Goal: Information Seeking & Learning: Compare options

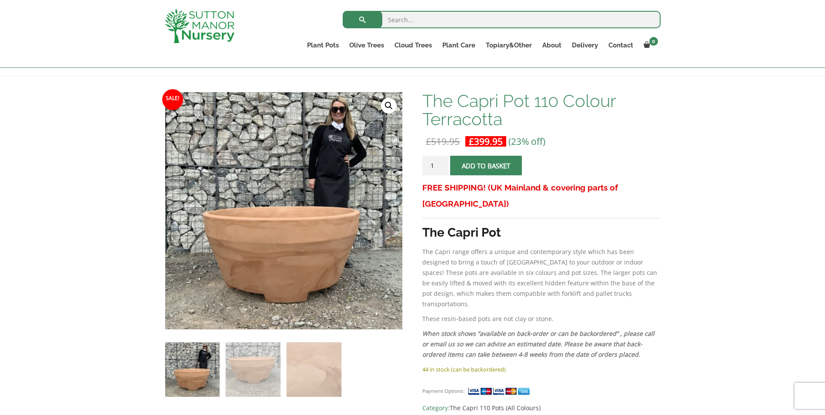
scroll to position [130, 0]
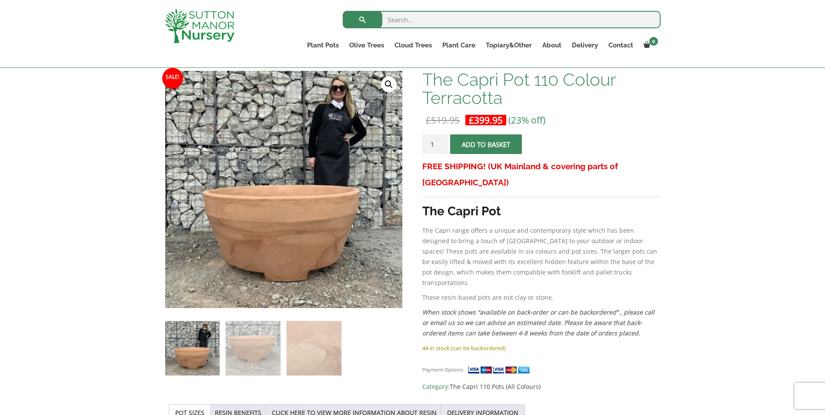
click at [264, 355] on img at bounding box center [253, 348] width 54 height 54
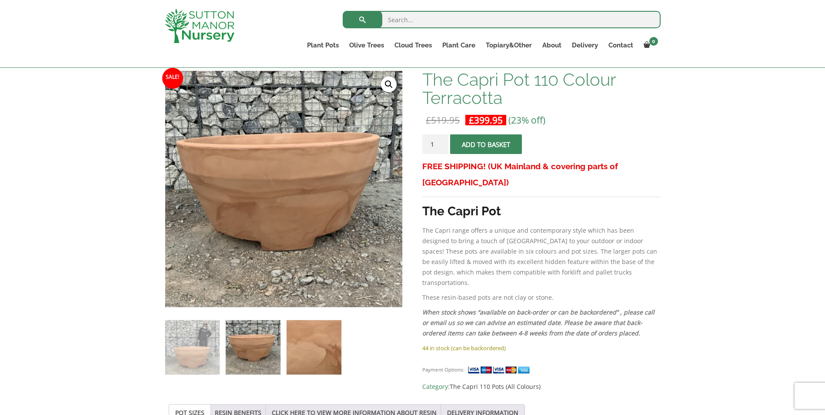
click at [308, 353] on img at bounding box center [314, 347] width 54 height 54
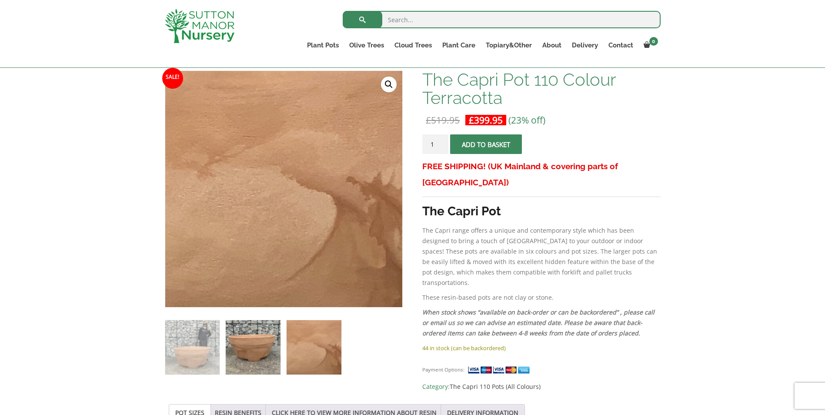
click at [263, 347] on img at bounding box center [253, 347] width 54 height 54
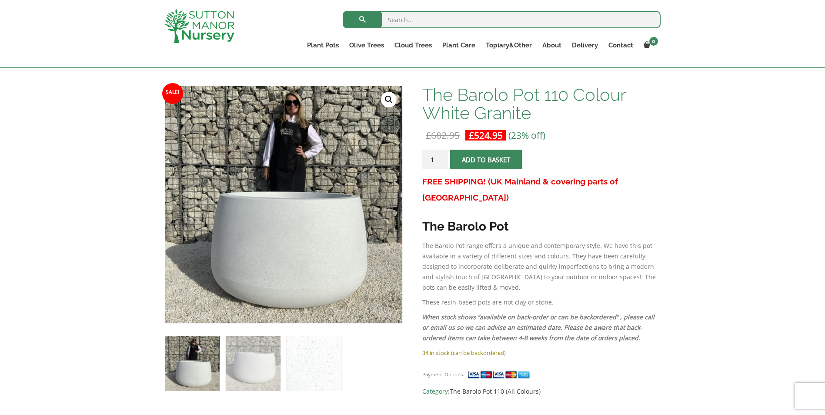
scroll to position [130, 0]
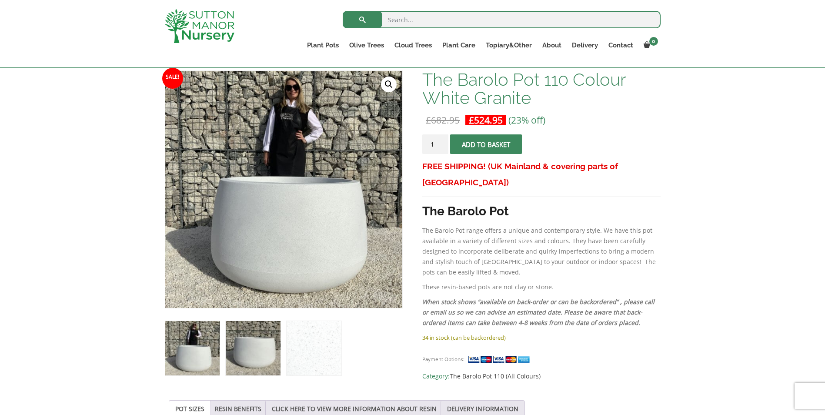
click at [248, 359] on img at bounding box center [253, 348] width 54 height 54
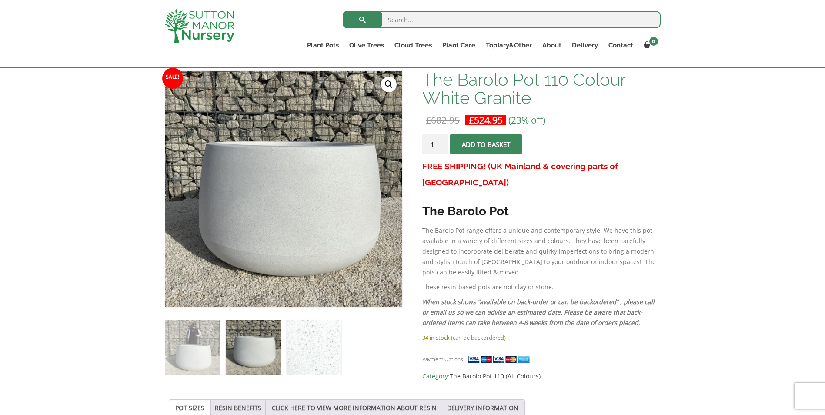
click at [303, 351] on img at bounding box center [314, 347] width 54 height 54
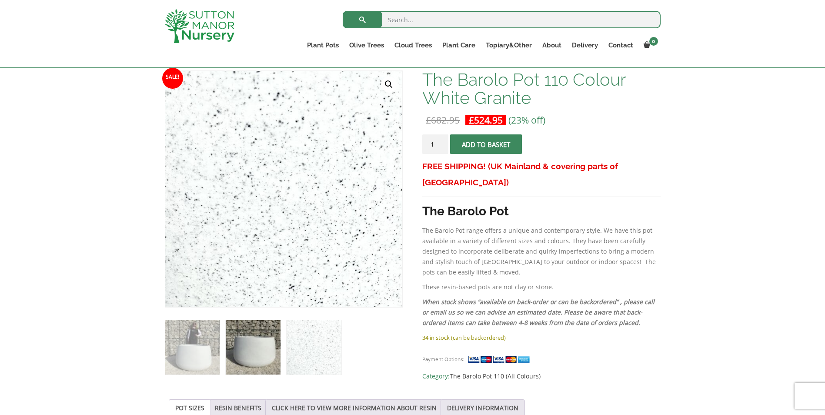
click at [264, 352] on img at bounding box center [253, 347] width 54 height 54
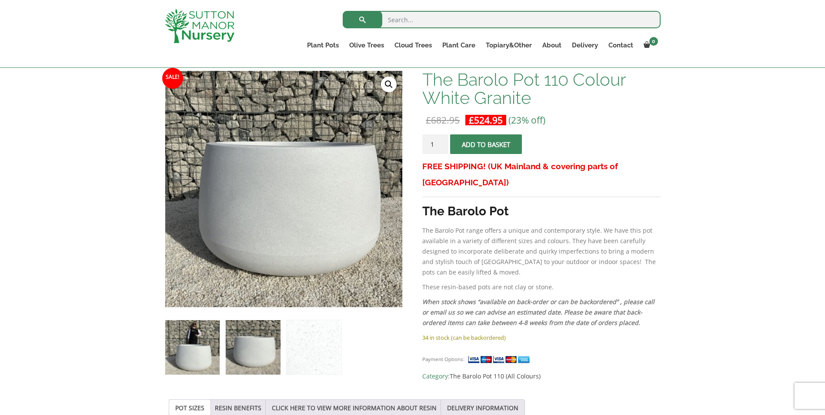
click at [199, 364] on img at bounding box center [192, 347] width 54 height 54
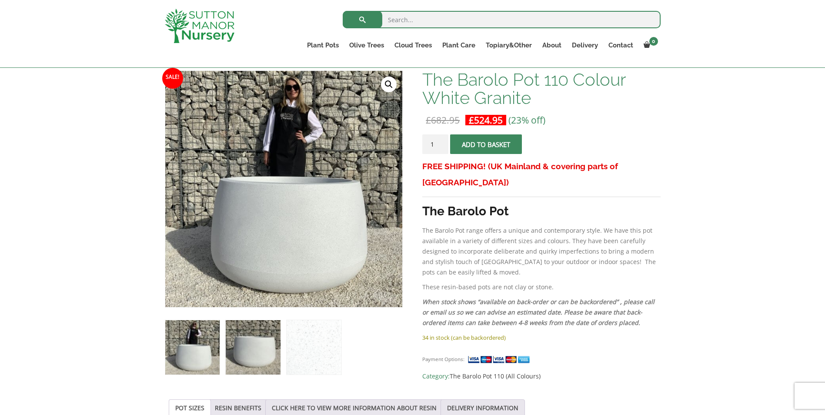
click at [258, 373] on img at bounding box center [253, 347] width 54 height 54
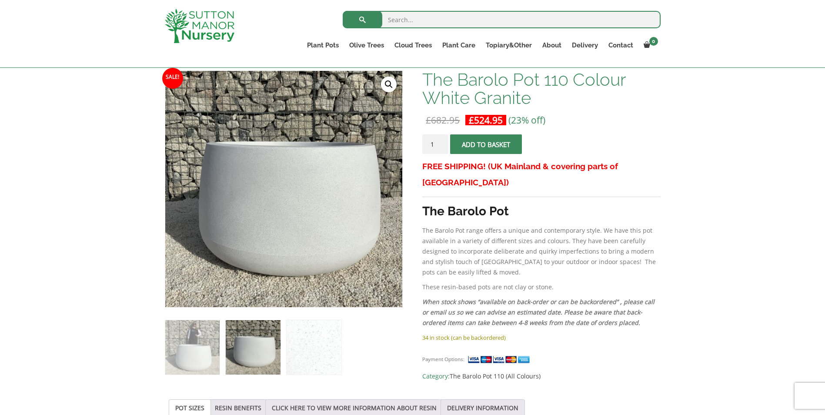
click at [272, 371] on img at bounding box center [253, 347] width 54 height 54
click at [292, 366] on img at bounding box center [314, 347] width 54 height 54
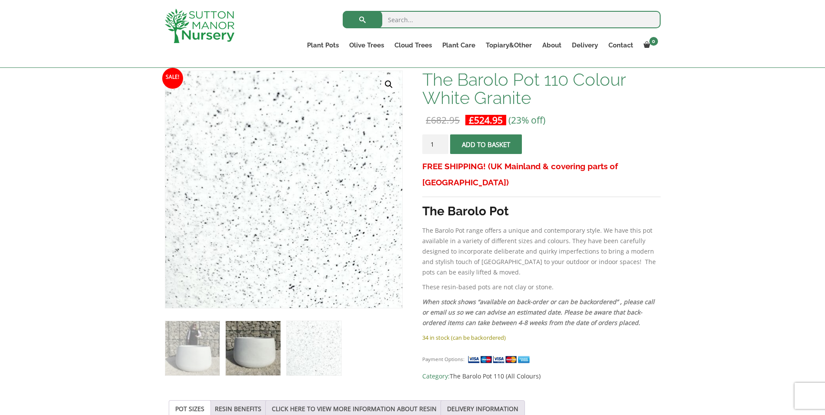
click at [243, 346] on img at bounding box center [253, 348] width 54 height 54
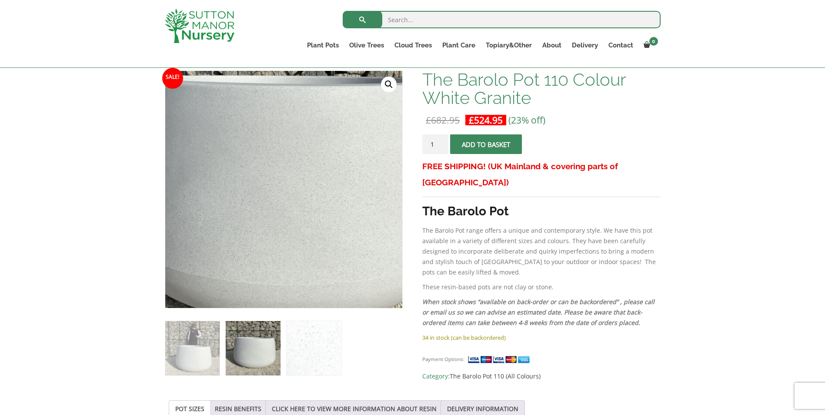
click at [291, 221] on img at bounding box center [277, 163] width 435 height 435
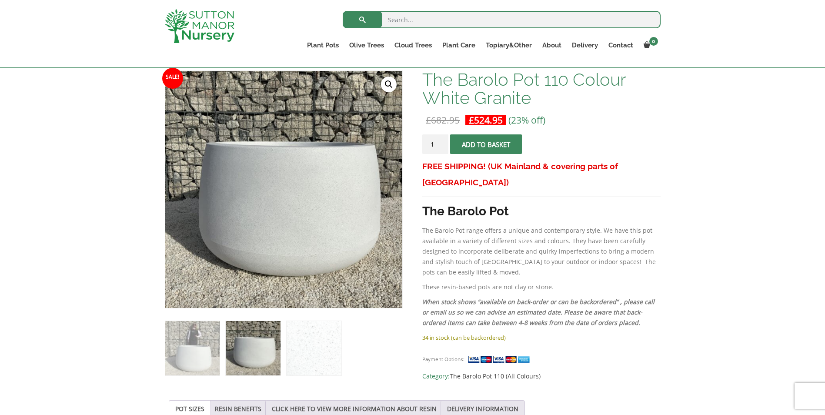
click at [391, 81] on link "🔍" at bounding box center [389, 85] width 16 height 16
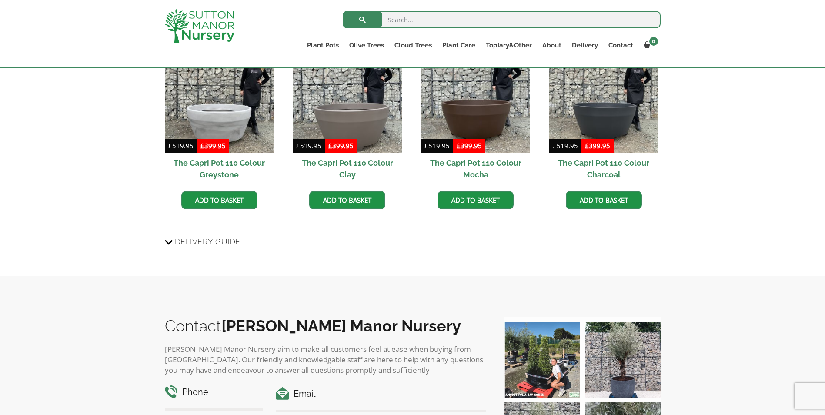
scroll to position [739, 0]
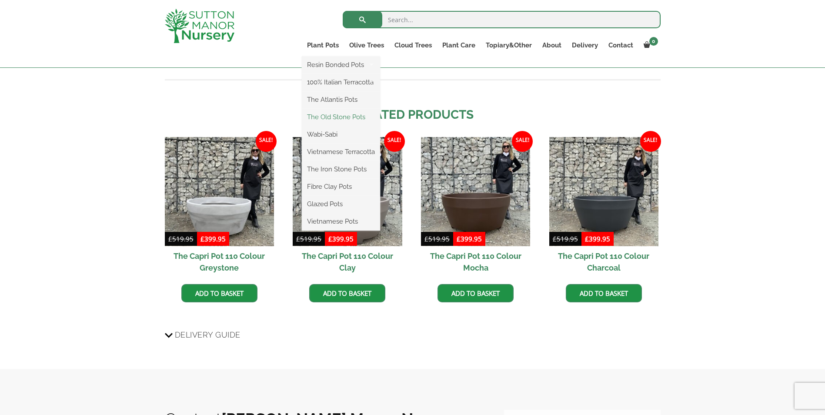
click at [354, 116] on link "The Old Stone Pots" at bounding box center [341, 116] width 78 height 13
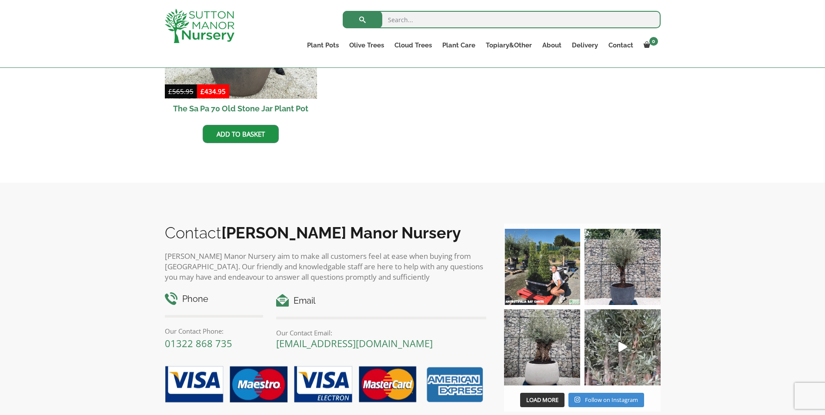
scroll to position [652, 0]
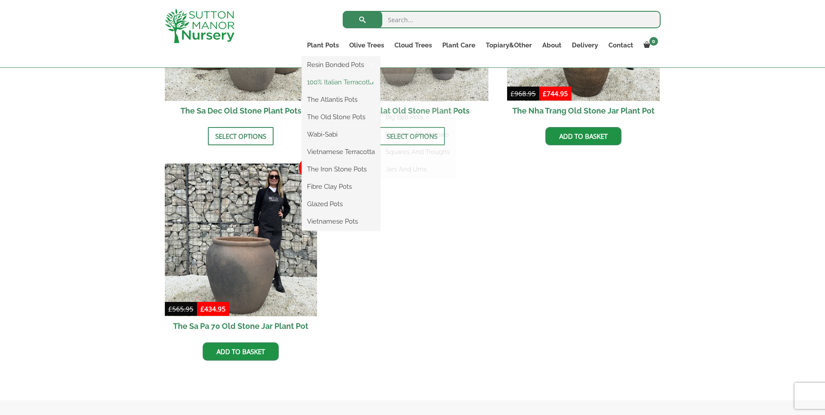
click at [341, 77] on link "100% Italian Terracotta" at bounding box center [341, 82] width 78 height 13
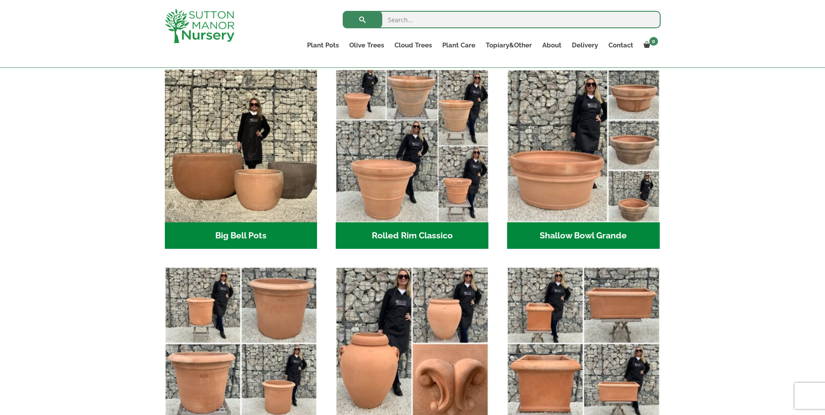
scroll to position [261, 0]
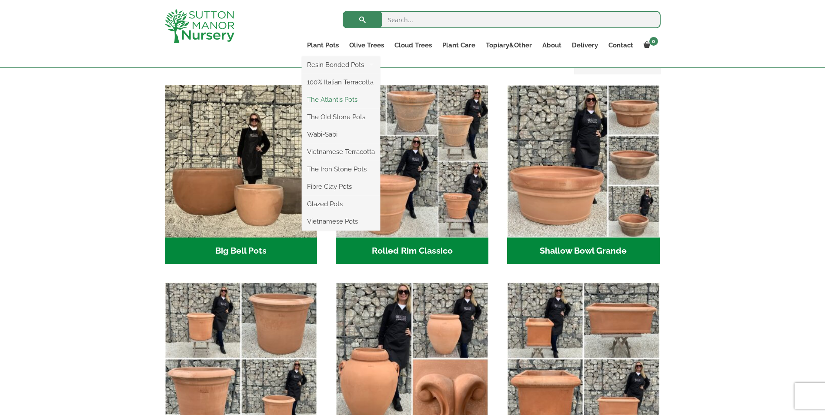
click at [343, 102] on link "The Atlantis Pots" at bounding box center [341, 99] width 78 height 13
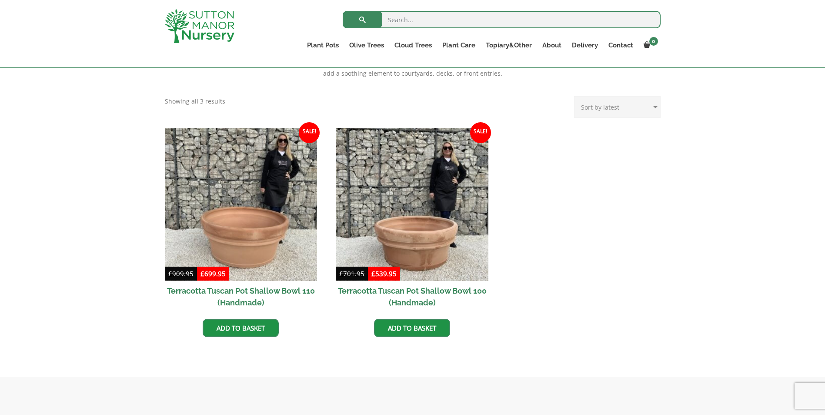
scroll to position [348, 0]
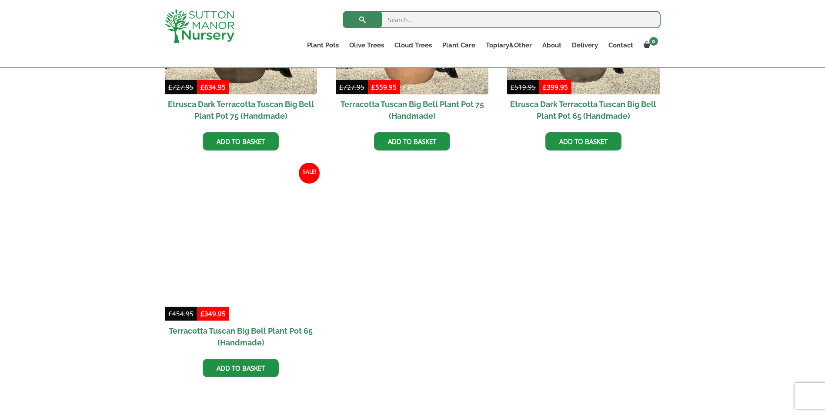
scroll to position [913, 0]
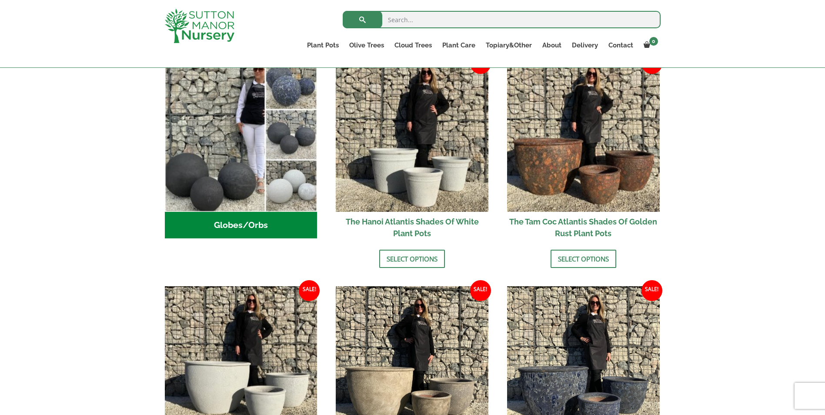
scroll to position [174, 0]
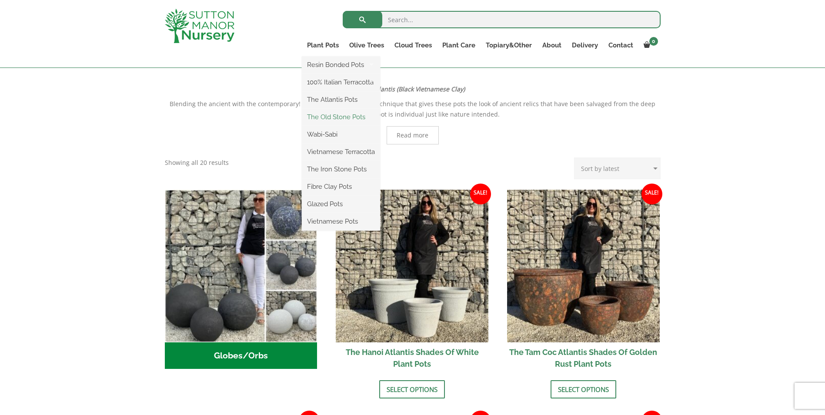
click at [339, 121] on link "The Old Stone Pots" at bounding box center [341, 116] width 78 height 13
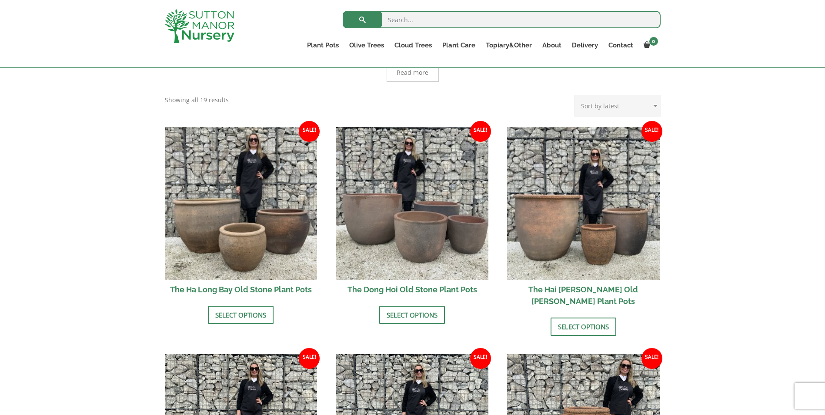
scroll to position [202, 0]
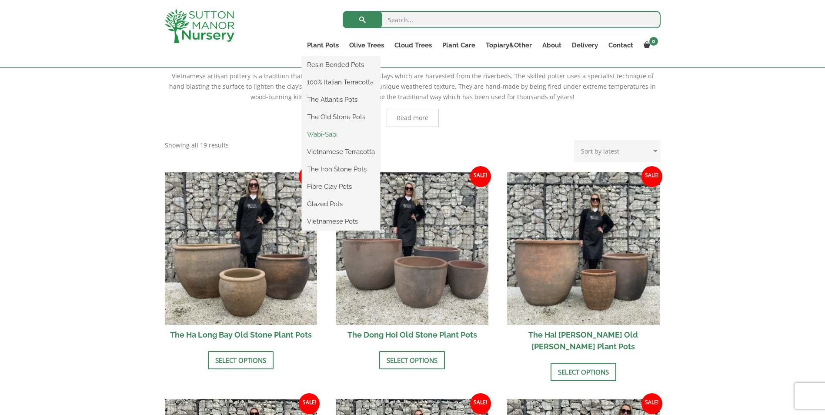
click at [351, 137] on link "Wabi-Sabi" at bounding box center [341, 134] width 78 height 13
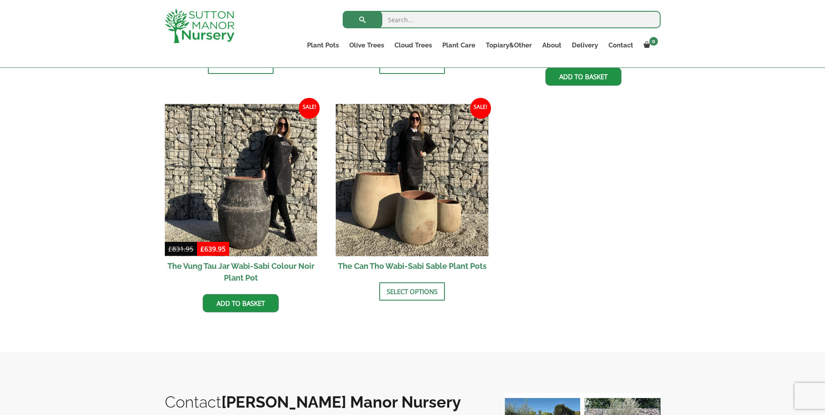
scroll to position [1159, 0]
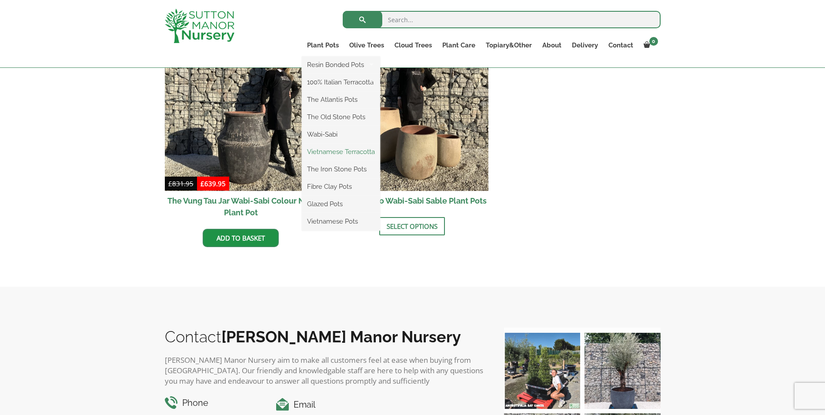
click at [325, 148] on link "Vietnamese Terracotta" at bounding box center [341, 151] width 78 height 13
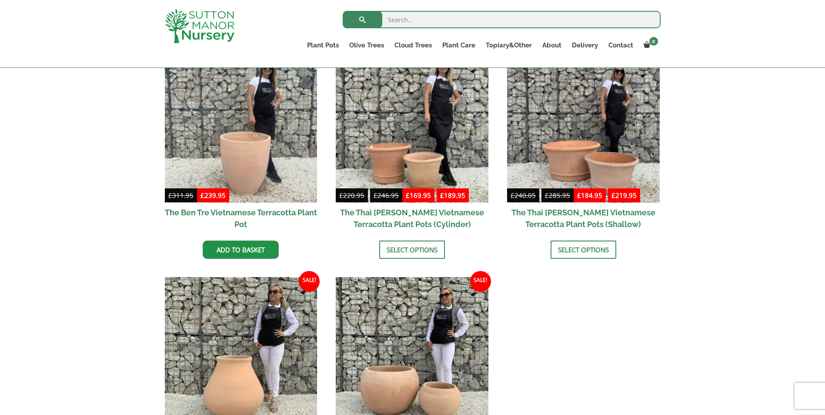
scroll to position [115, 0]
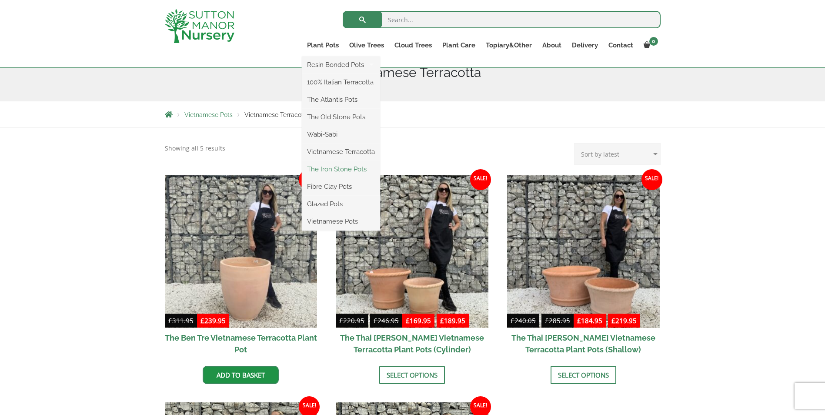
click at [332, 164] on link "The Iron Stone Pots" at bounding box center [341, 169] width 78 height 13
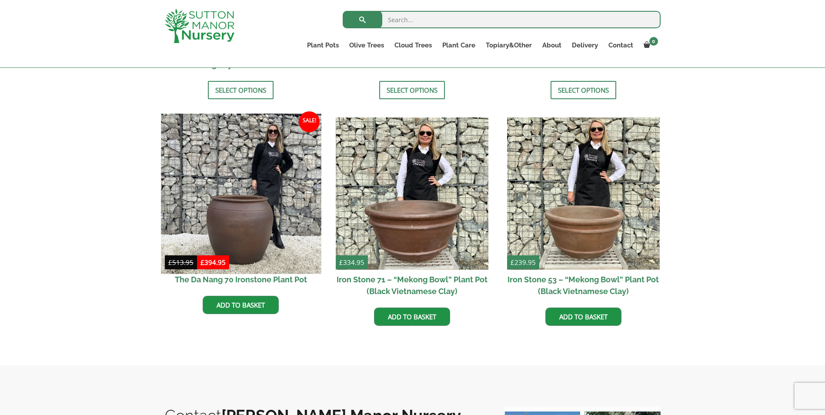
scroll to position [478, 0]
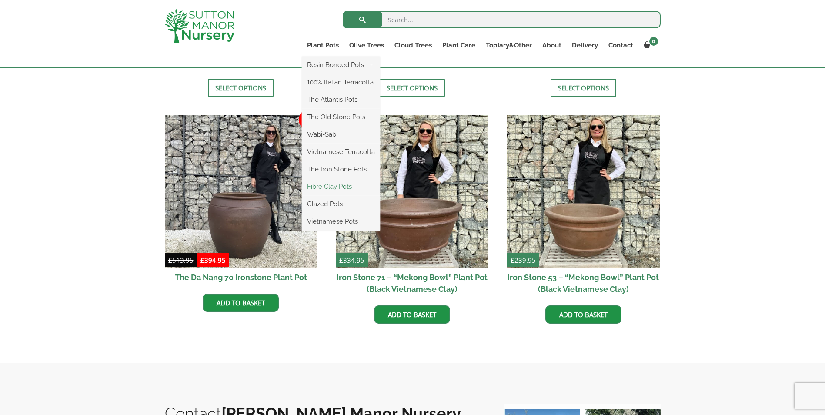
click at [326, 183] on link "Fibre Clay Pots" at bounding box center [341, 186] width 78 height 13
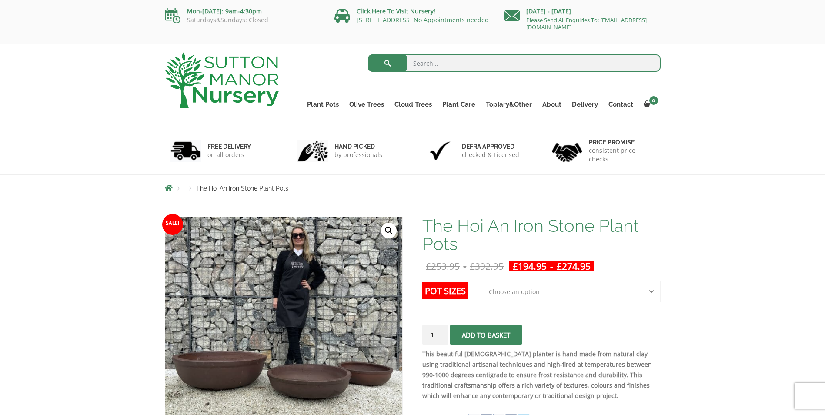
scroll to position [130, 0]
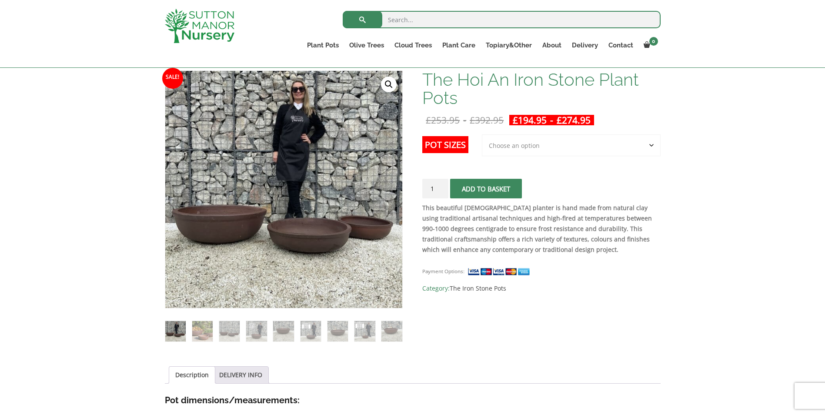
click at [533, 145] on select "Choose an option 3rd to Largest Pot In The Picture 2nd to Largest Pot In The Pi…" at bounding box center [571, 145] width 179 height 22
click at [482, 134] on select "Choose an option 3rd to Largest Pot In The Picture 2nd to Largest Pot In The Pi…" at bounding box center [571, 145] width 179 height 22
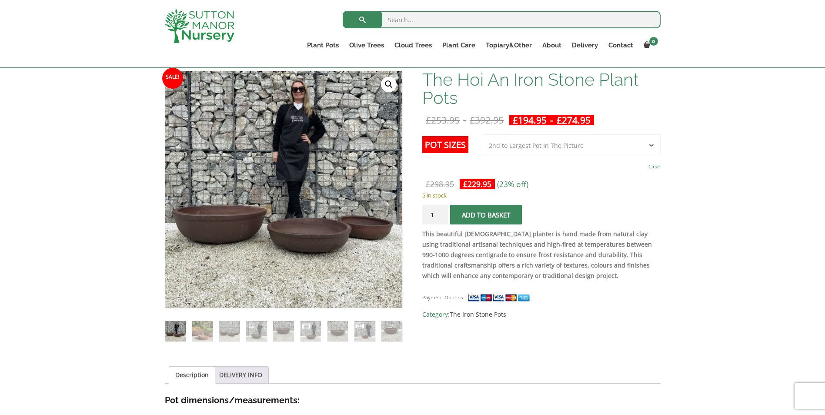
click at [514, 141] on select "Choose an option 3rd to Largest Pot In The Picture 2nd to Largest Pot In The Pi…" at bounding box center [571, 145] width 179 height 22
click at [482, 134] on select "Choose an option 3rd to Largest Pot In The Picture 2nd to Largest Pot In The Pi…" at bounding box center [571, 145] width 179 height 22
click at [508, 151] on select "Choose an option 3rd to Largest Pot In The Picture 2nd to Largest Pot In The Pi…" at bounding box center [571, 145] width 179 height 22
click at [482, 134] on select "Choose an option 3rd to Largest Pot In The Picture 2nd to Largest Pot In The Pi…" at bounding box center [571, 145] width 179 height 22
click at [524, 146] on select "Choose an option 3rd to Largest Pot In The Picture 2nd to Largest Pot In The Pi…" at bounding box center [571, 145] width 179 height 22
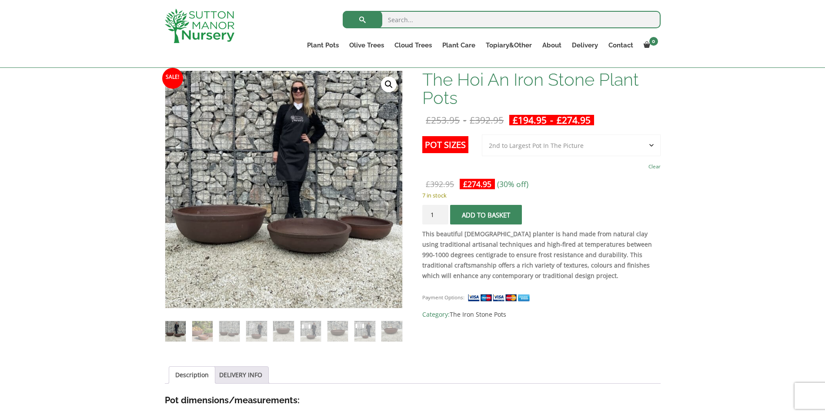
click at [482, 134] on select "Choose an option 3rd to Largest Pot In The Picture 2nd to Largest Pot In The Pi…" at bounding box center [571, 145] width 179 height 22
click at [522, 140] on select "Choose an option 3rd to Largest Pot In The Picture 2nd to Largest Pot In The Pi…" at bounding box center [571, 145] width 179 height 22
click at [482, 134] on select "Choose an option 3rd to Largest Pot In The Picture 2nd to Largest Pot In The Pi…" at bounding box center [571, 145] width 179 height 22
click at [521, 141] on select "Choose an option 3rd to Largest Pot In The Picture 2nd to Largest Pot In The Pi…" at bounding box center [571, 145] width 179 height 22
select select "Largest pot In The Picture"
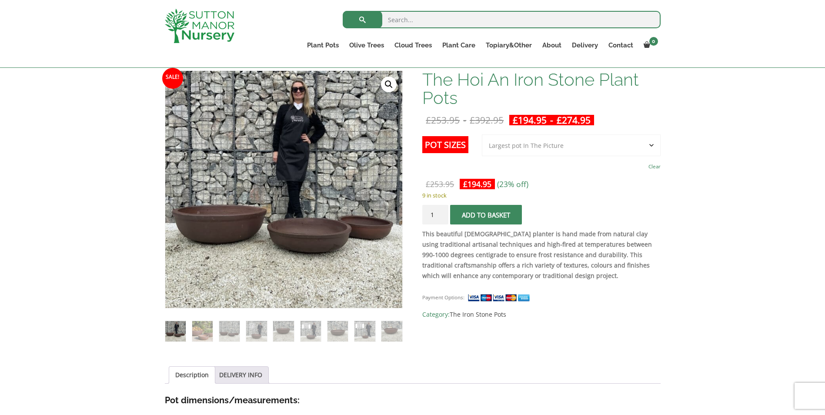
click at [482, 134] on select "Choose an option 3rd to Largest Pot In The Picture 2nd to Largest Pot In The Pi…" at bounding box center [571, 145] width 179 height 22
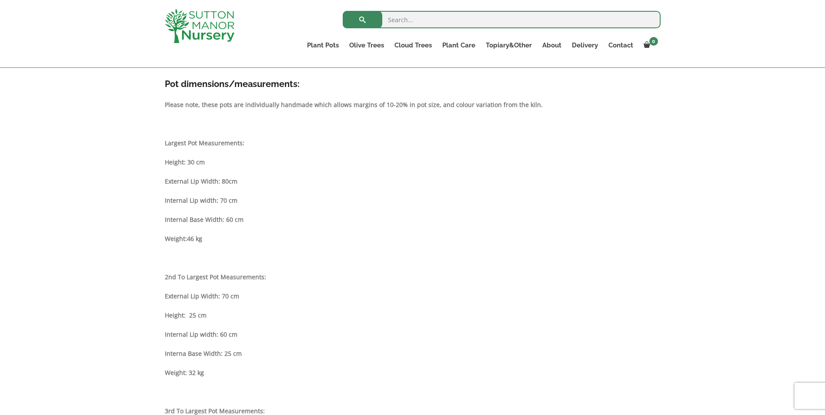
scroll to position [435, 0]
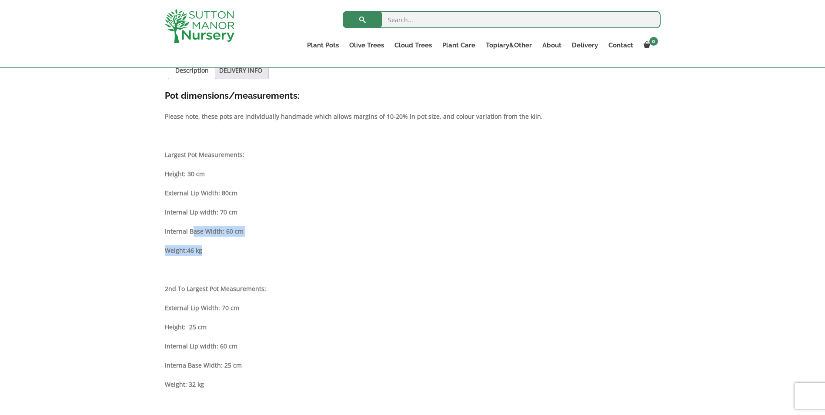
drag, startPoint x: 206, startPoint y: 253, endPoint x: 192, endPoint y: 235, distance: 22.6
click at [192, 235] on div "Description Pot dimensions/measurements: Please note, these pots are individual…" at bounding box center [413, 310] width 496 height 443
drag, startPoint x: 248, startPoint y: 237, endPoint x: 245, endPoint y: 233, distance: 5.3
click at [248, 237] on div "Description Pot dimensions/measurements: Please note, these pots are individual…" at bounding box center [413, 310] width 496 height 443
click at [243, 233] on p "Internal Base Width: 60 cm" at bounding box center [413, 231] width 496 height 10
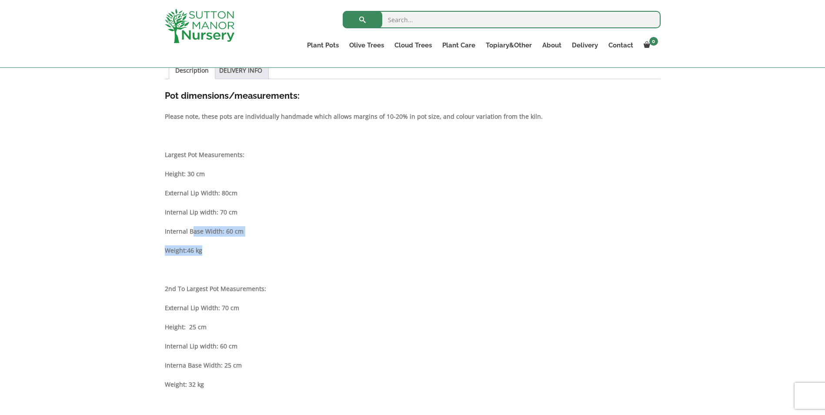
click at [245, 230] on p "Internal Base Width: 60 cm" at bounding box center [413, 231] width 496 height 10
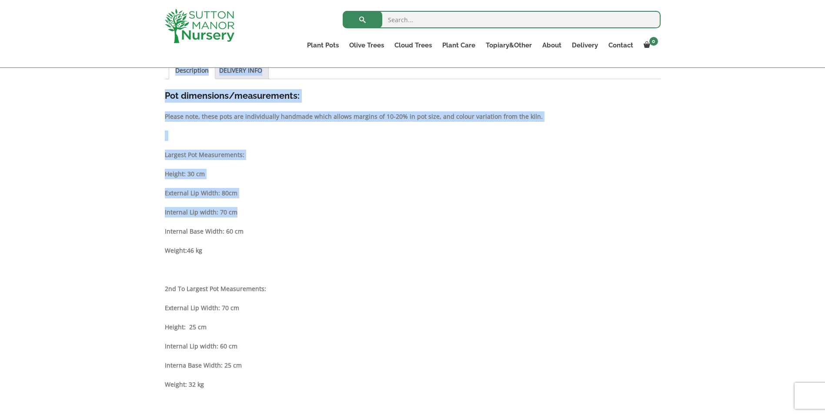
drag, startPoint x: 239, startPoint y: 209, endPoint x: 157, endPoint y: 193, distance: 82.8
click at [157, 193] on div "Sale! 🔍 The Hoi An Iron Stone Plant Pots £ 253.95 - £ 392.95 £ 194.95 - £ 274.9…" at bounding box center [412, 285] width 825 height 1069
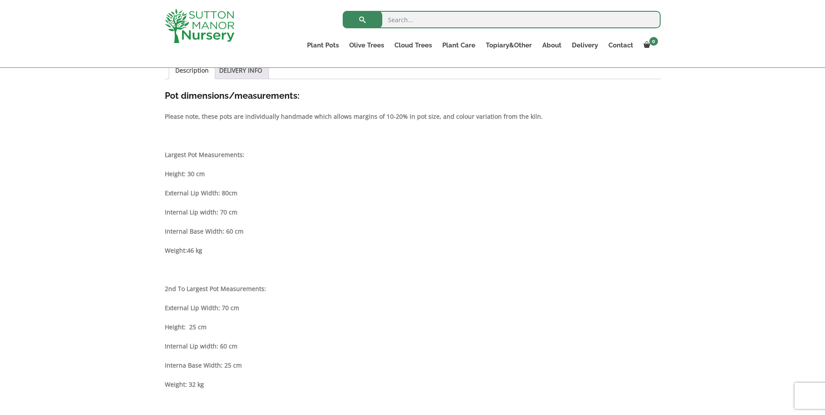
click at [157, 194] on div "Sale! 🔍 The Hoi An Iron Stone Plant Pots £ 253.95 - £ 392.95 £ 194.95 - £ 274.9…" at bounding box center [412, 285] width 825 height 1069
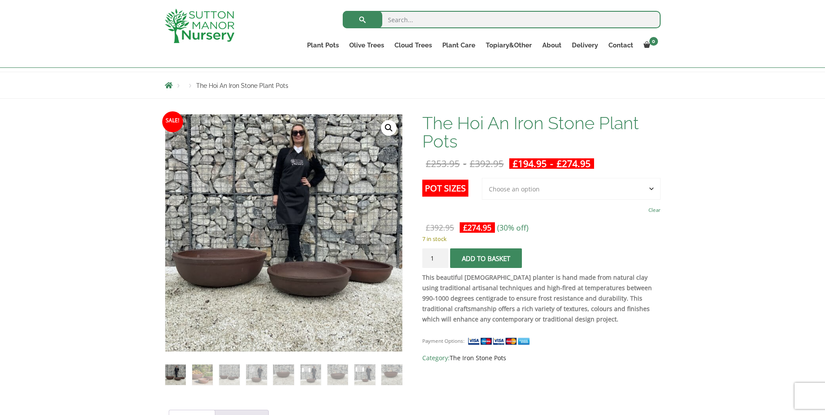
scroll to position [130, 0]
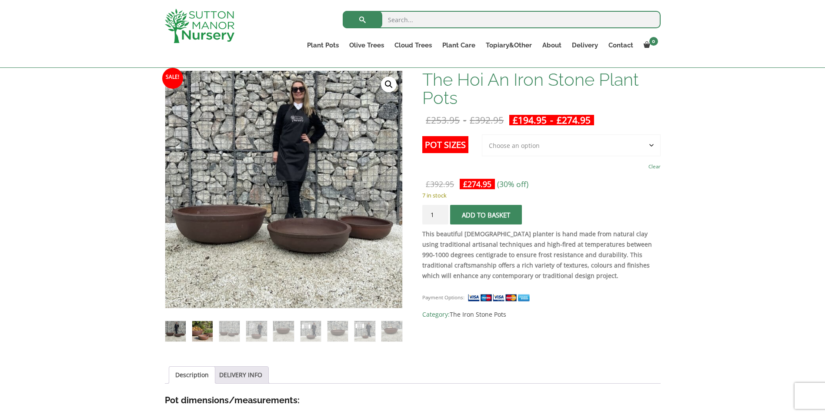
click at [200, 336] on img at bounding box center [202, 331] width 20 height 20
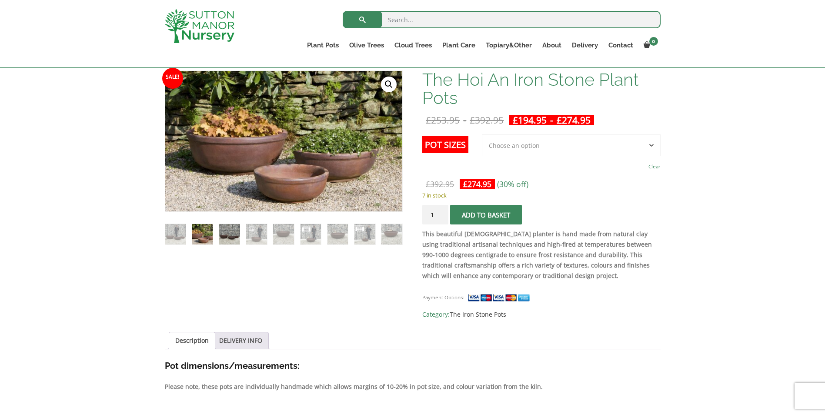
click at [229, 235] on img at bounding box center [229, 234] width 20 height 20
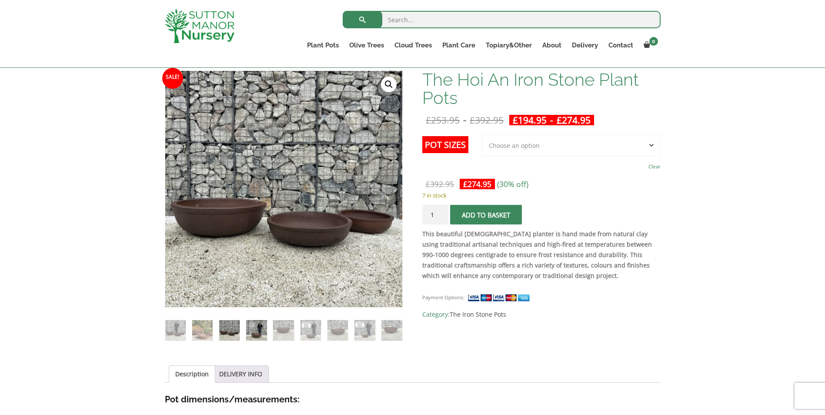
click at [262, 337] on img at bounding box center [256, 330] width 20 height 20
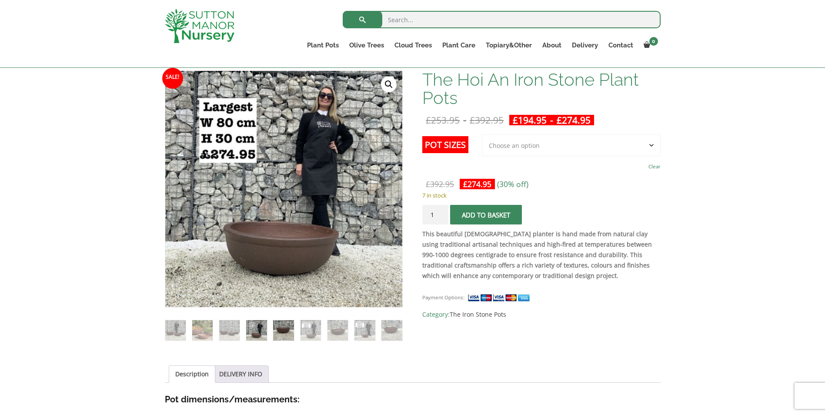
click at [287, 333] on img at bounding box center [283, 330] width 20 height 20
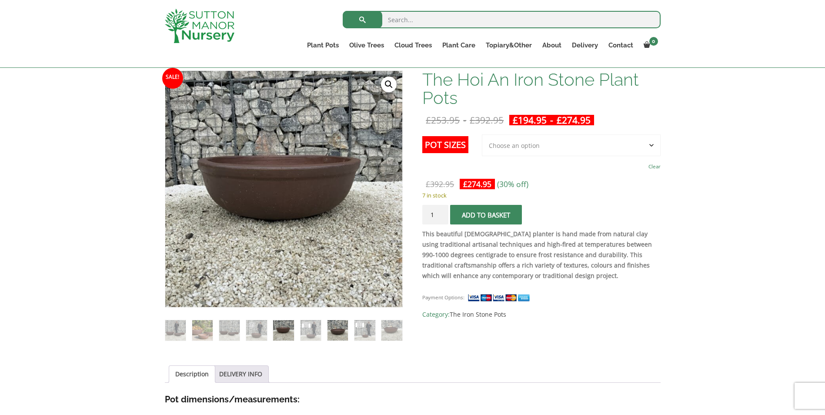
click at [335, 335] on img at bounding box center [338, 330] width 20 height 20
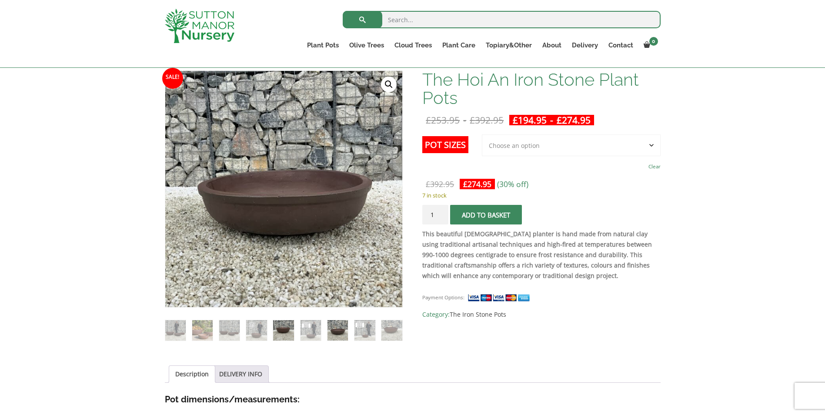
click at [292, 330] on img at bounding box center [283, 330] width 20 height 20
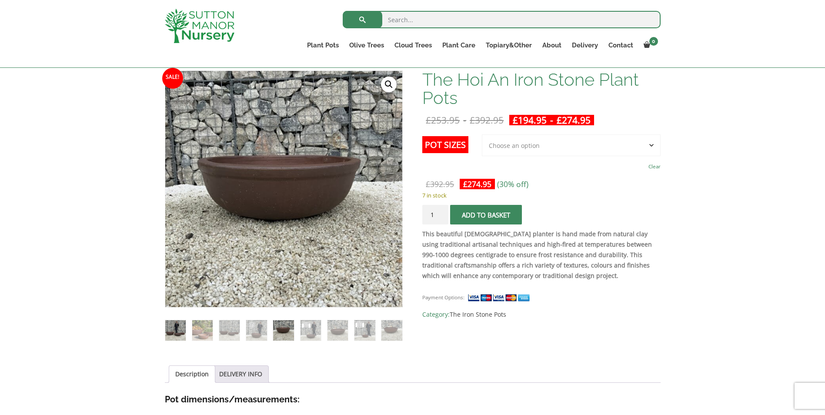
click at [182, 331] on img at bounding box center [175, 330] width 20 height 20
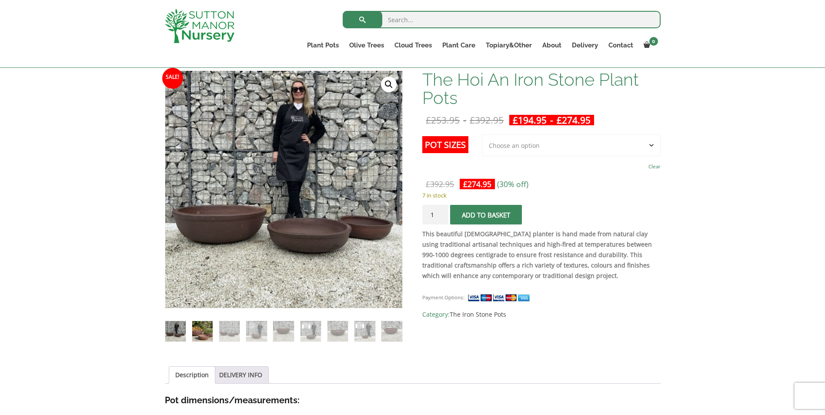
click at [211, 339] on img at bounding box center [202, 331] width 20 height 20
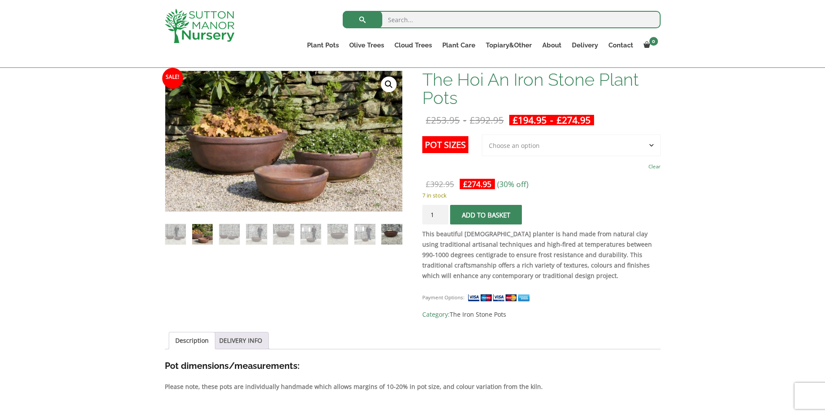
click at [398, 236] on img at bounding box center [391, 234] width 20 height 20
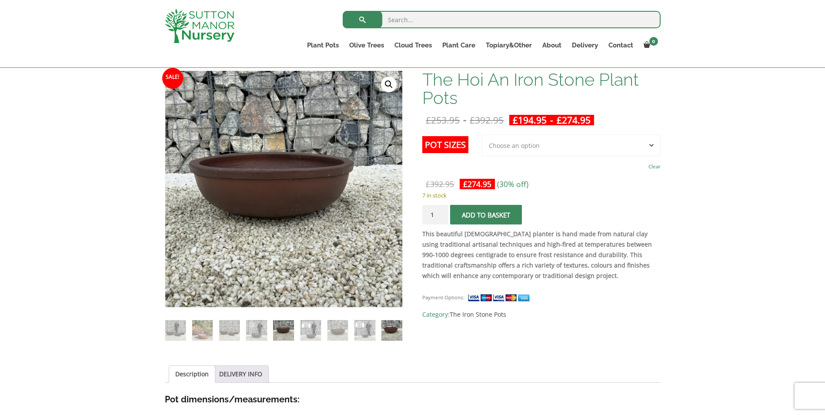
click at [273, 331] on img at bounding box center [283, 330] width 20 height 20
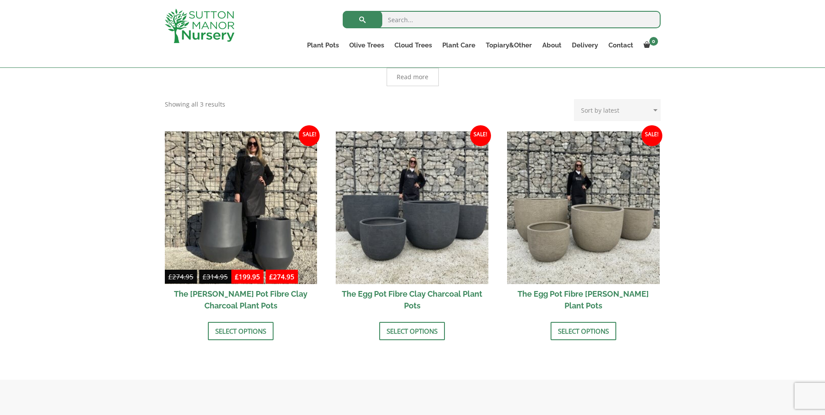
scroll to position [217, 0]
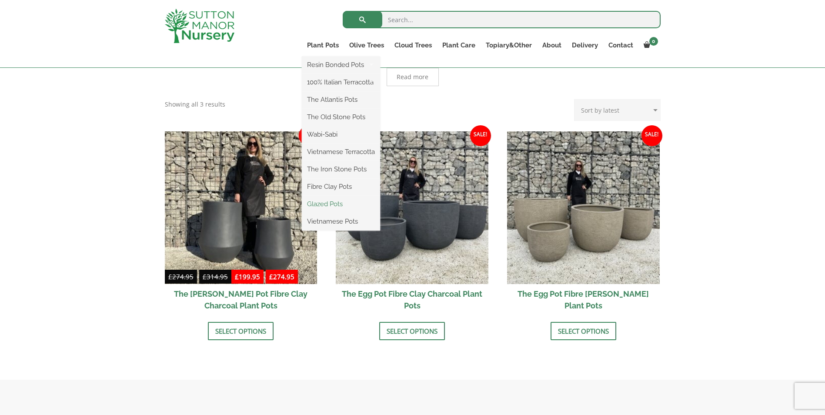
click at [311, 202] on link "Glazed Pots" at bounding box center [341, 203] width 78 height 13
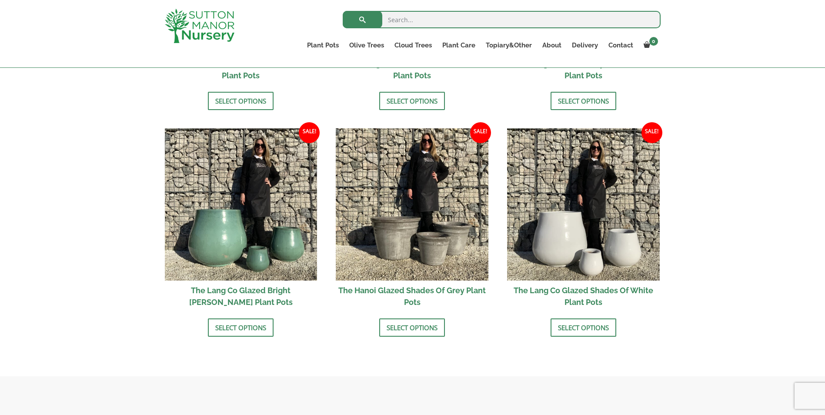
scroll to position [913, 0]
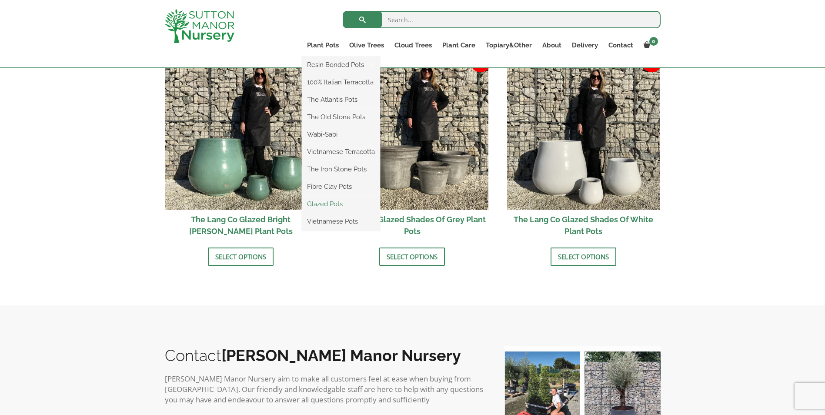
click at [342, 202] on link "Glazed Pots" at bounding box center [341, 203] width 78 height 13
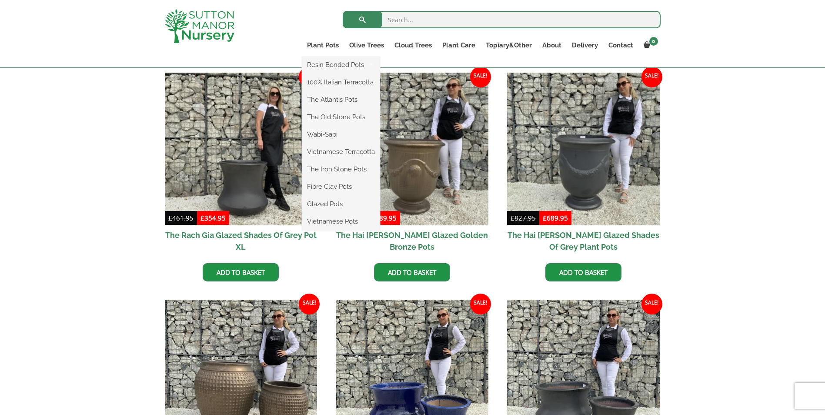
click at [322, 214] on li "Vietnamese Pots" at bounding box center [341, 221] width 78 height 17
click at [322, 222] on link "Vietnamese Pots" at bounding box center [341, 221] width 78 height 13
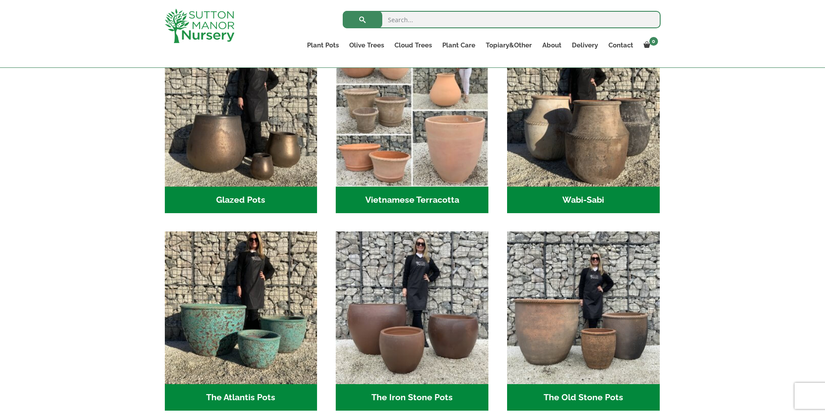
scroll to position [174, 0]
